Goal: Task Accomplishment & Management: Complete application form

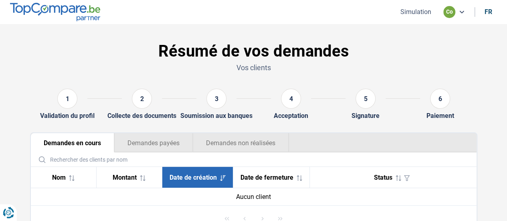
click at [226, 148] on button "Demandes non réalisées" at bounding box center [241, 142] width 96 height 19
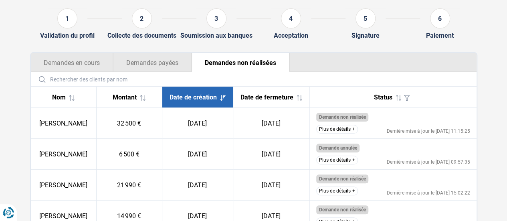
scroll to position [120, 0]
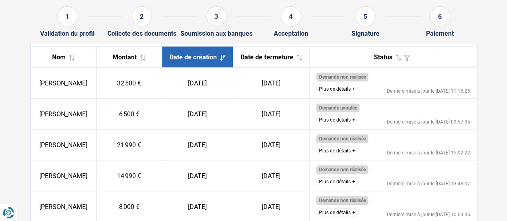
click at [349, 121] on td "Demande annulée Le client a décidé de ne pas poursuivre sa demande. Plus de dét…" at bounding box center [393, 114] width 167 height 31
click at [349, 123] on button "Plus de détails" at bounding box center [337, 119] width 42 height 9
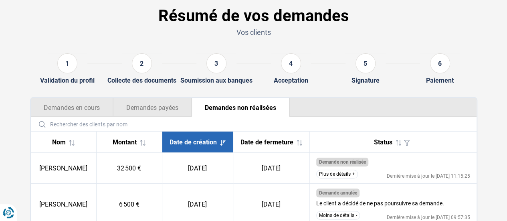
scroll to position [0, 0]
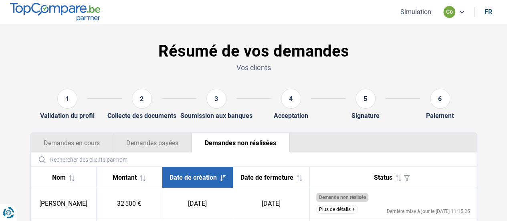
drag, startPoint x: 414, startPoint y: 10, endPoint x: 414, endPoint y: 15, distance: 4.8
click at [414, 9] on button "Simulation" at bounding box center [416, 12] width 36 height 8
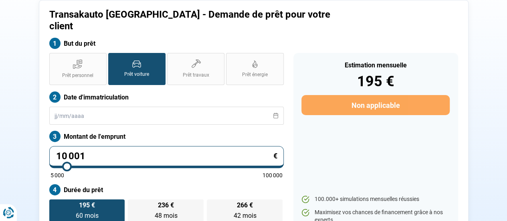
scroll to position [59, 0]
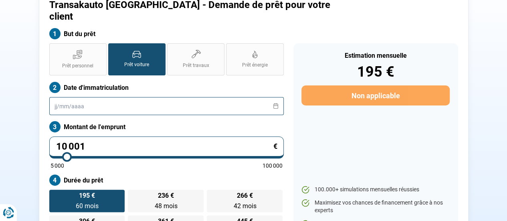
click at [163, 99] on input "text" at bounding box center [166, 106] width 235 height 18
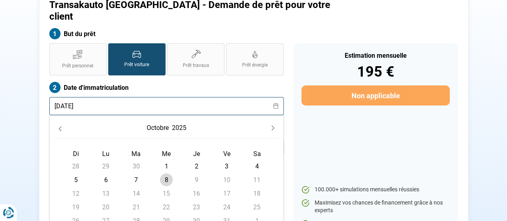
click at [204, 97] on input "24/06/24" at bounding box center [166, 106] width 235 height 18
type input "24/06/24"
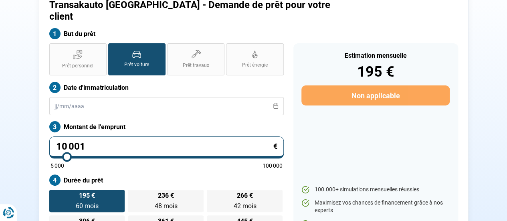
click at [211, 82] on label "Date d'immatriculation" at bounding box center [166, 87] width 235 height 11
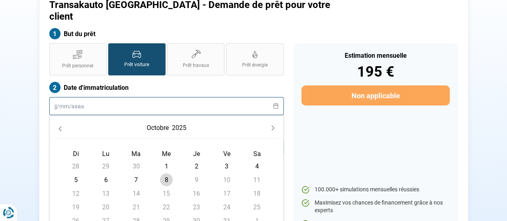
click at [150, 97] on input "text" at bounding box center [166, 106] width 235 height 18
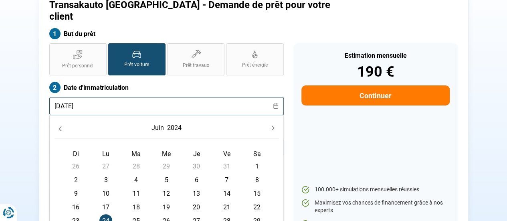
type input "24/06/2024"
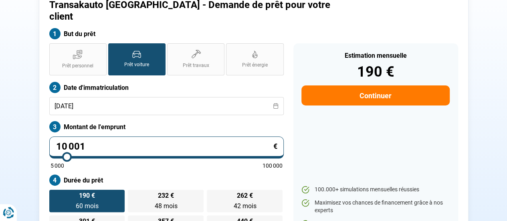
drag, startPoint x: 9, startPoint y: 137, endPoint x: 3, endPoint y: 127, distance: 11.3
click at [0, 132] on section "Transakauto Bruxelles - Demande de prêt pour votre client But du prêt Prêt pers…" at bounding box center [253, 118] width 507 height 307
type input "3"
type input "5000"
type input "36"
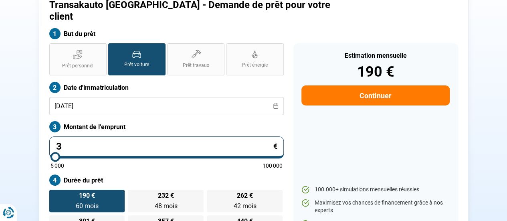
type input "5000"
type input "360"
type input "5000"
type input "3 600"
type input "5000"
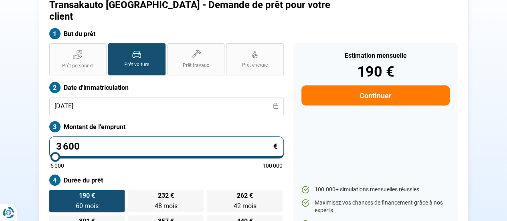
type input "36 000"
type input "36000"
type input "55 000"
type input "55000"
radio input "false"
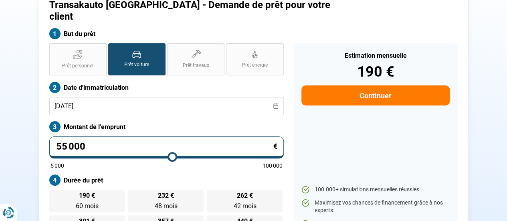
drag, startPoint x: 172, startPoint y: 149, endPoint x: 174, endPoint y: 153, distance: 4.3
type input "55000"
click at [172, 156] on input "range" at bounding box center [167, 157] width 232 height 2
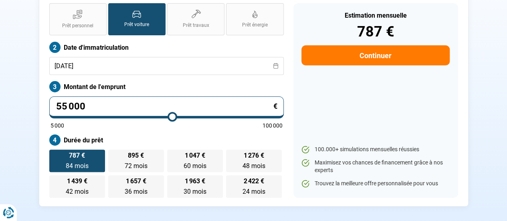
click at [406, 45] on button "Continuer" at bounding box center [375, 55] width 148 height 20
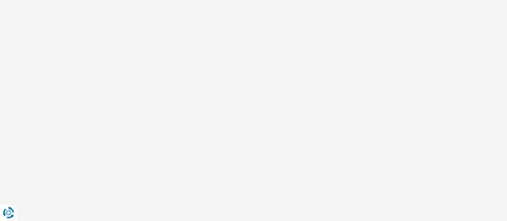
scroll to position [3, 0]
select select "32"
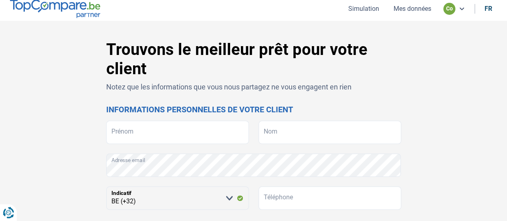
scroll to position [0, 0]
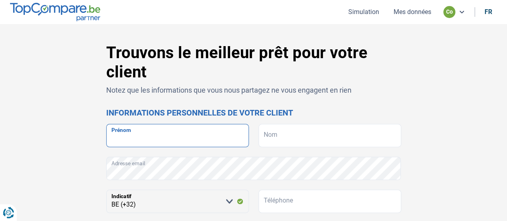
click at [174, 137] on input "Prénom" at bounding box center [177, 135] width 143 height 23
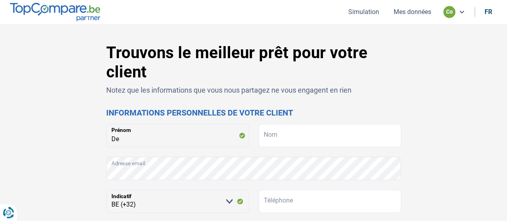
drag, startPoint x: 490, startPoint y: 0, endPoint x: 341, endPoint y: 98, distance: 178.4
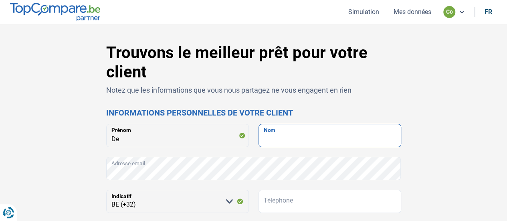
click at [304, 125] on input "Nom" at bounding box center [330, 135] width 143 height 23
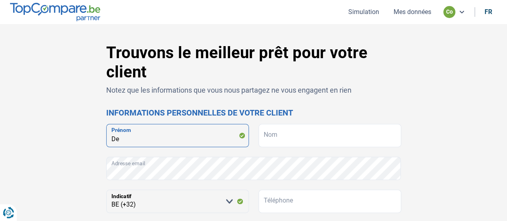
click at [172, 134] on input "De" at bounding box center [177, 135] width 143 height 23
type input "Debora"
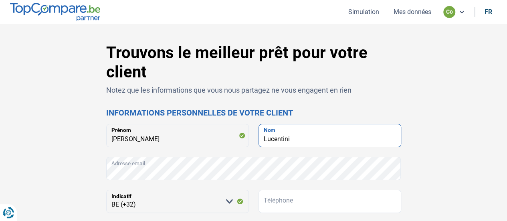
type input "Lucentini"
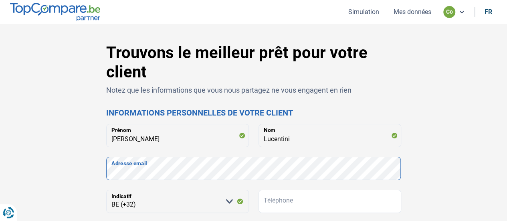
scroll to position [40, 0]
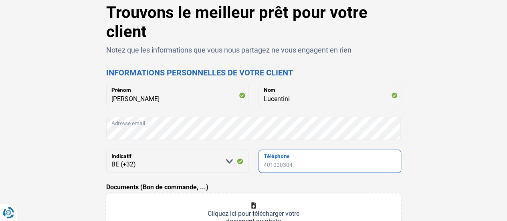
click at [289, 150] on input "Téléphone" at bounding box center [330, 161] width 143 height 23
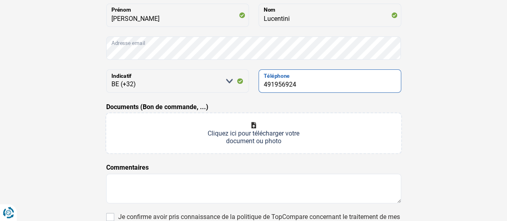
type input "491956924"
click at [255, 152] on input "Documents (Bon de commande, ...)" at bounding box center [253, 133] width 295 height 40
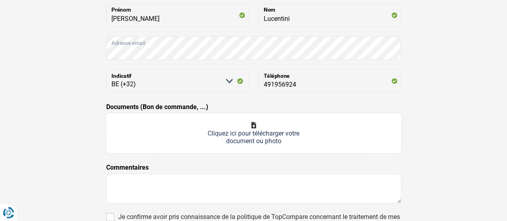
type input "C:\fakepath\WhatsApp Image 2025-10-01 at 17.18.49 (1).jpeg"
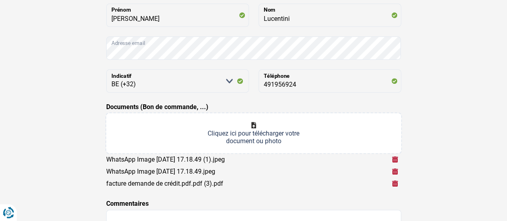
click at [437, 71] on div "Trouvons le meilleur prêt pour votre client Notez que les informations que vous…" at bounding box center [253, 136] width 457 height 426
click at [426, 73] on div "Trouvons le meilleur prêt pour votre client Notez que les informations que vous…" at bounding box center [253, 136] width 457 height 426
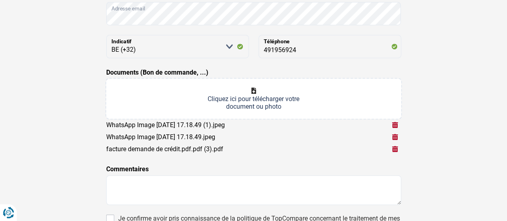
scroll to position [200, 0]
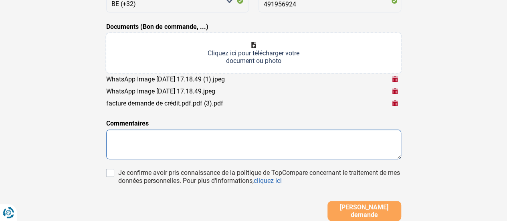
click at [198, 139] on textarea at bounding box center [253, 144] width 295 height 30
type textarea "J"
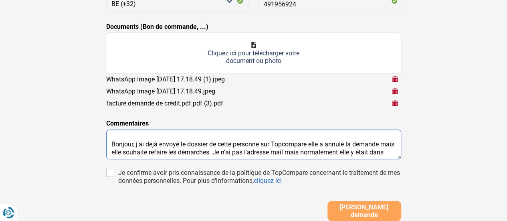
scroll to position [6, 0]
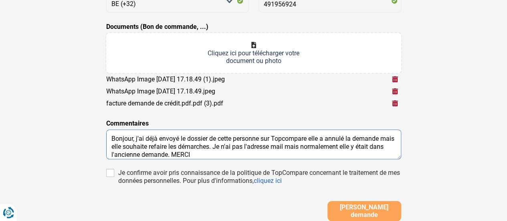
type textarea "Bonjour, j'ai déjà envoyé le dossier de cette personne sur Topcompare elle a an…"
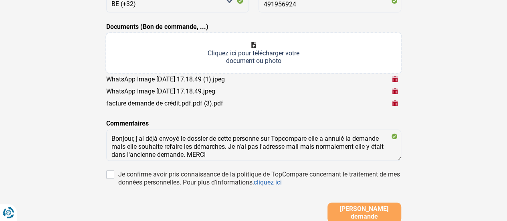
click at [176, 174] on div "Je confirme avoir pris connaissance de la politique de TopCompare concernant le…" at bounding box center [259, 178] width 283 height 16
click at [114, 174] on input "Je confirme avoir pris connaissance de la politique de TopCompare concernant le…" at bounding box center [110, 174] width 8 height 8
checkbox input "true"
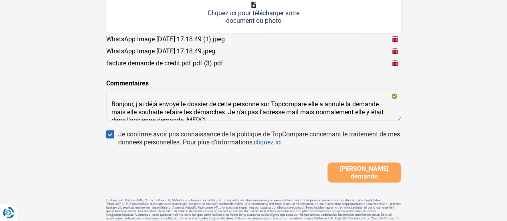
scroll to position [8, 0]
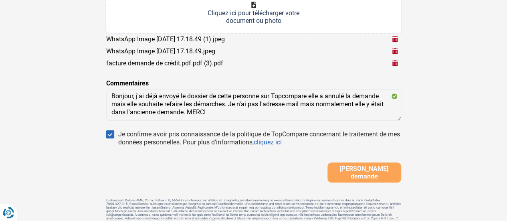
click at [368, 175] on span "Soumettre demande" at bounding box center [364, 172] width 69 height 15
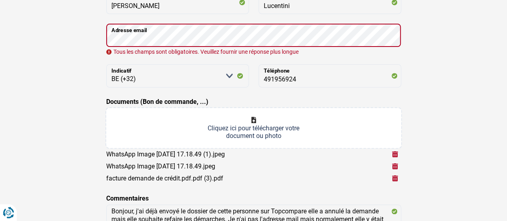
scroll to position [117, 0]
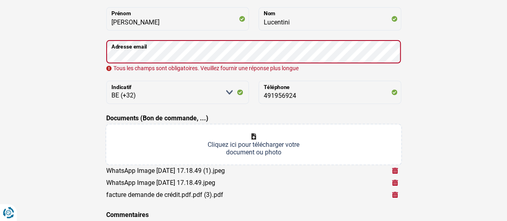
click at [431, 82] on div "Trouvons le meilleur prêt pour votre client Notez que les informations que vous…" at bounding box center [253, 144] width 457 height 435
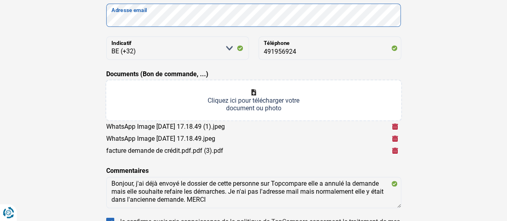
scroll to position [197, 0]
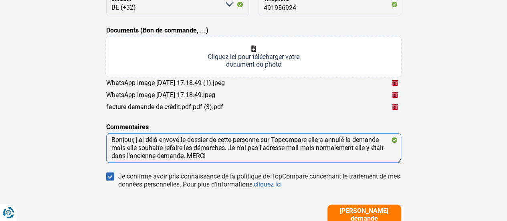
click at [285, 155] on textarea "Bonjour, j'ai déjà envoyé le dossier de cette personne sur Topcompare elle a an…" at bounding box center [253, 148] width 295 height 30
drag, startPoint x: 260, startPoint y: 147, endPoint x: 293, endPoint y: 156, distance: 34.3
click at [293, 156] on textarea "Bonjour, j'ai déjà envoyé le dossier de cette personne sur Topcompare elle a an…" at bounding box center [253, 148] width 295 height 30
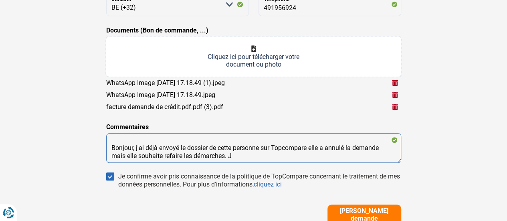
scroll to position [0, 0]
click at [308, 147] on textarea "Bonjour, j'ai déjà envoyé le dossier de cette personne sur Topcompare elle a an…" at bounding box center [253, 148] width 295 height 30
type textarea "Bonjour, j'ai déjà envoyé le dossier de cette personne sur Topcompare il y a un…"
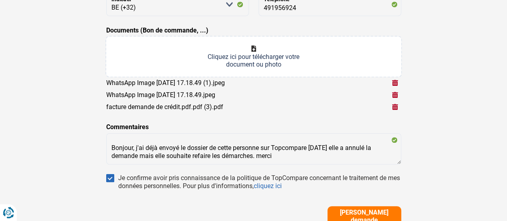
click at [350, 206] on button "Soumettre demande" at bounding box center [365, 216] width 74 height 20
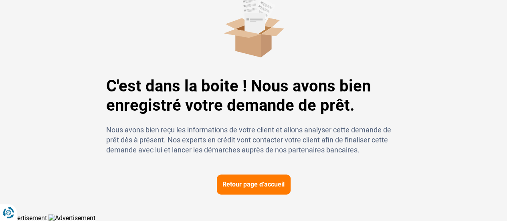
click at [258, 181] on button "Retour page d'accueil" at bounding box center [254, 184] width 74 height 20
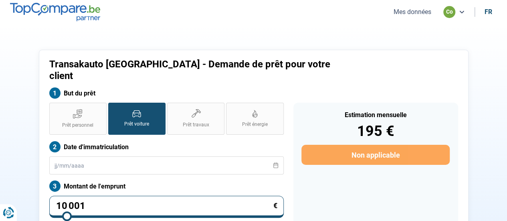
click at [415, 13] on button "Mes données" at bounding box center [412, 12] width 42 height 8
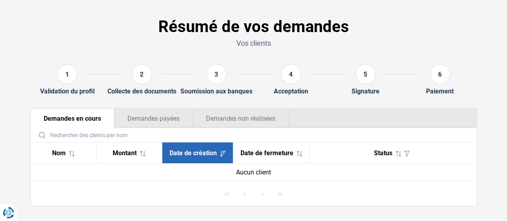
scroll to position [37, 0]
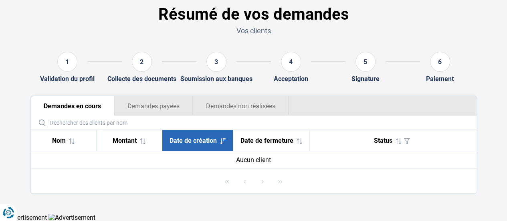
click at [137, 108] on button "Demandes payées" at bounding box center [153, 105] width 79 height 19
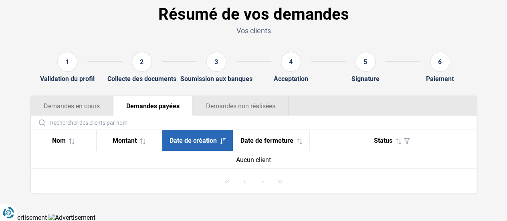
click at [228, 107] on button "Demandes non réalisées" at bounding box center [241, 105] width 96 height 19
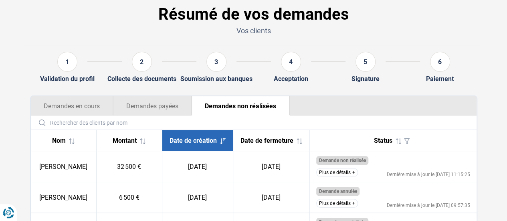
click at [79, 106] on button "Demandes en cours" at bounding box center [72, 105] width 82 height 19
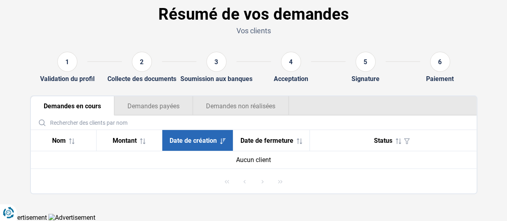
click at [220, 101] on button "Demandes non réalisées" at bounding box center [241, 105] width 96 height 19
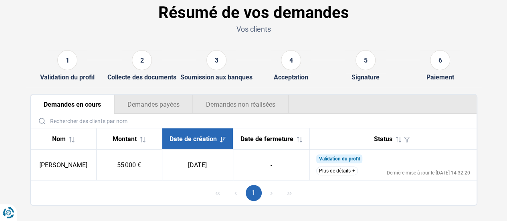
scroll to position [40, 0]
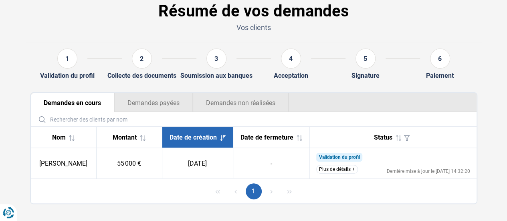
click at [127, 160] on td "55 000 €" at bounding box center [129, 163] width 66 height 31
click at [343, 168] on button "Plus de détails" at bounding box center [337, 169] width 42 height 9
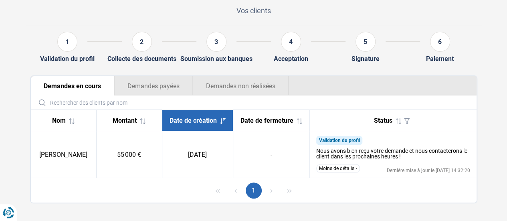
scroll to position [66, 0]
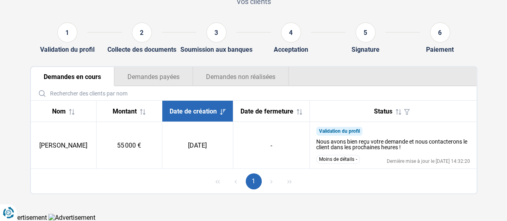
click at [256, 85] on button "Demandes non réalisées" at bounding box center [241, 76] width 96 height 19
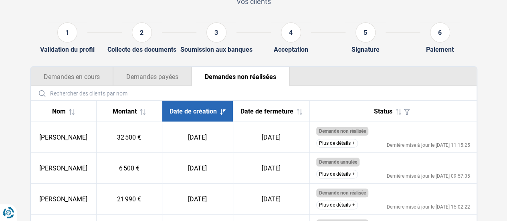
click at [103, 80] on button "Demandes en cours" at bounding box center [72, 76] width 82 height 19
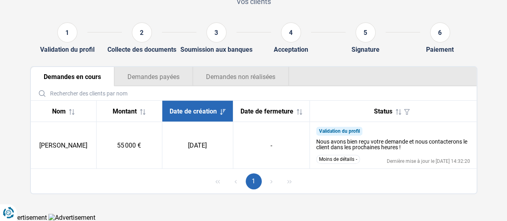
click at [123, 142] on td "55 000 €" at bounding box center [129, 145] width 66 height 47
drag, startPoint x: 59, startPoint y: 150, endPoint x: 204, endPoint y: 146, distance: 144.4
click at [192, 146] on tr "Debora Lucentini 55 000 € 08/10/2025 - Validation du profil Nous avons bien reç…" at bounding box center [254, 145] width 446 height 47
click at [245, 146] on td "-" at bounding box center [271, 145] width 77 height 47
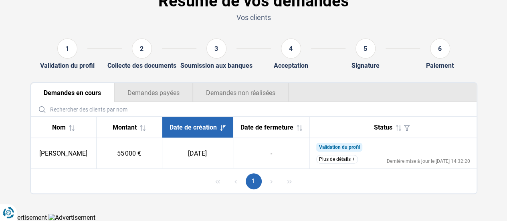
click at [350, 159] on button "Plus de détails" at bounding box center [337, 159] width 42 height 9
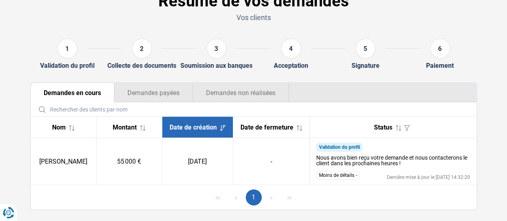
click at [188, 95] on button "Demandes payées" at bounding box center [153, 92] width 79 height 19
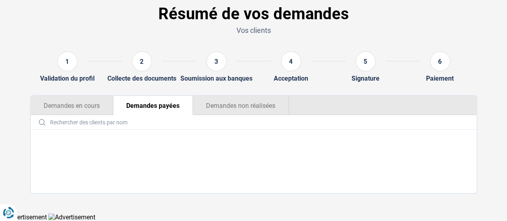
scroll to position [37, 0]
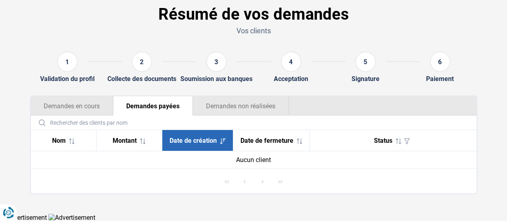
click at [226, 110] on button "Demandes non réalisées" at bounding box center [241, 105] width 96 height 19
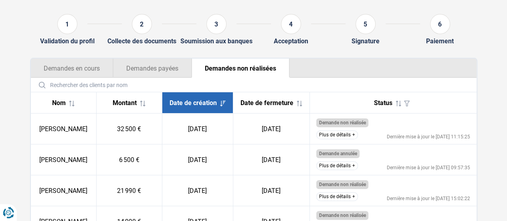
scroll to position [49, 0]
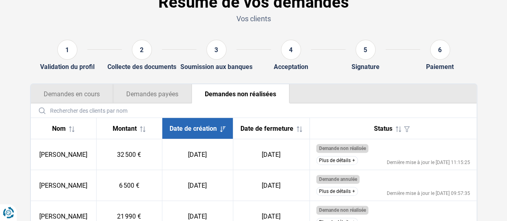
click at [191, 91] on button "Demandes payées" at bounding box center [152, 93] width 79 height 19
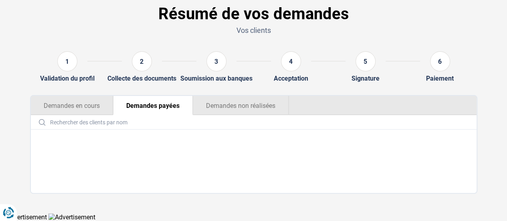
scroll to position [37, 0]
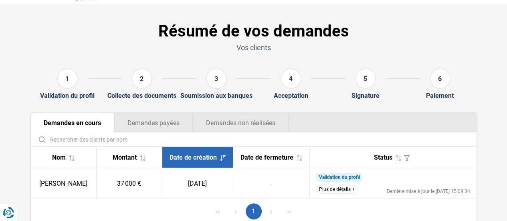
scroll to position [50, 0]
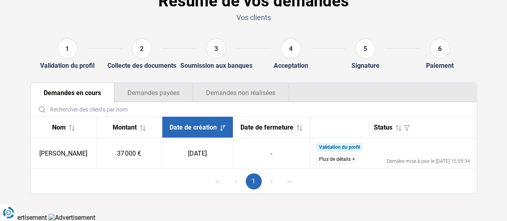
click at [348, 163] on button "Plus de détails" at bounding box center [337, 159] width 42 height 9
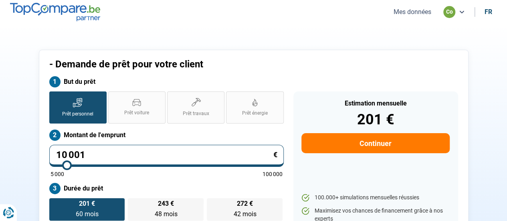
click at [428, 14] on button "Mes données" at bounding box center [412, 12] width 42 height 8
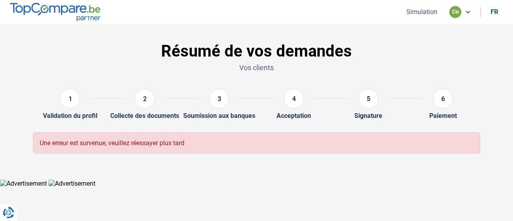
drag, startPoint x: 419, startPoint y: 7, endPoint x: 403, endPoint y: 11, distance: 16.5
click at [415, 9] on ul "Simulation co fr" at bounding box center [451, 12] width 104 height 12
drag, startPoint x: 398, startPoint y: 14, endPoint x: 394, endPoint y: 12, distance: 4.3
click at [397, 14] on nav "Simulation co fr" at bounding box center [256, 12] width 513 height 24
click at [407, 14] on button "Simulation" at bounding box center [422, 12] width 36 height 8
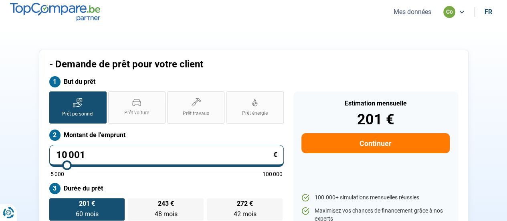
click at [419, 17] on ul "Mes données co fr" at bounding box center [441, 12] width 111 height 12
click at [411, 11] on button "Mes données" at bounding box center [412, 12] width 42 height 8
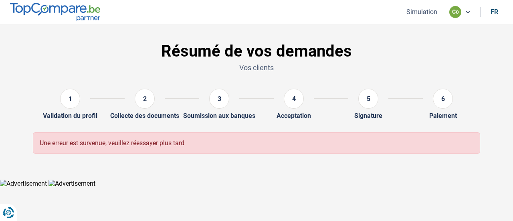
click at [375, 187] on html "Vous avez le contrôle de vos données Nous utilisons des cookies, tout comme nos…" at bounding box center [256, 93] width 513 height 187
